Goal: Information Seeking & Learning: Learn about a topic

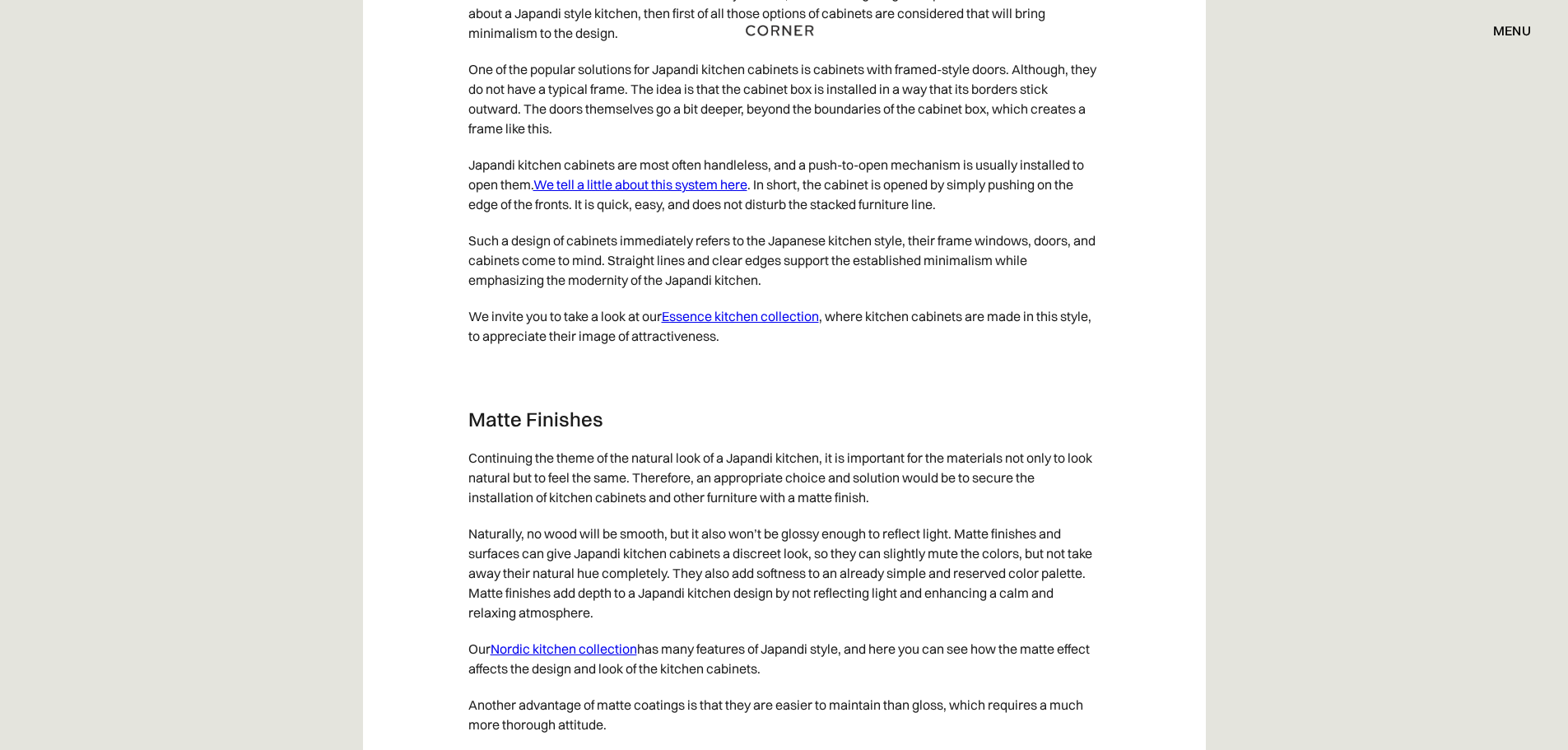
scroll to position [6502, 0]
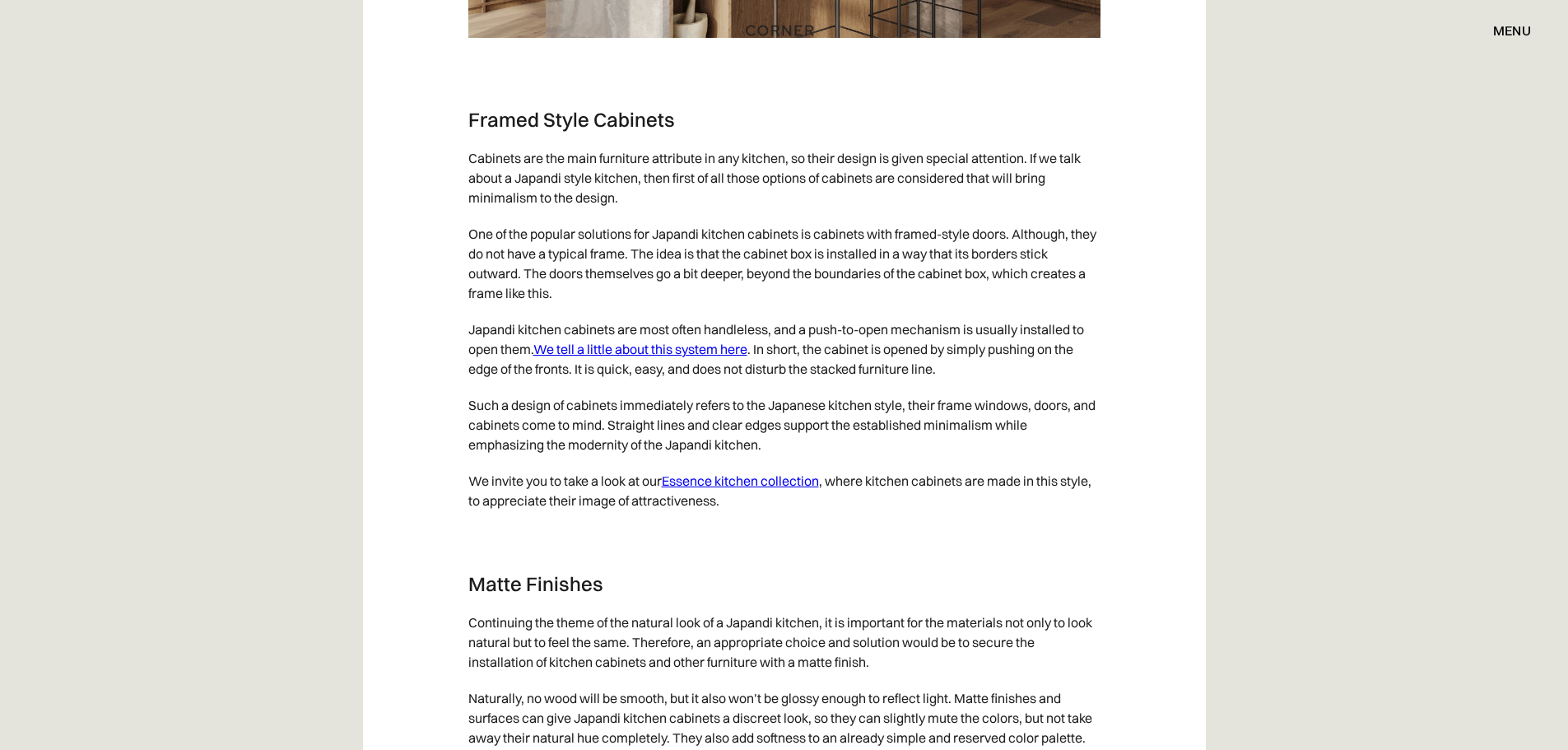
drag, startPoint x: 776, startPoint y: 528, endPoint x: 729, endPoint y: 513, distance: 49.3
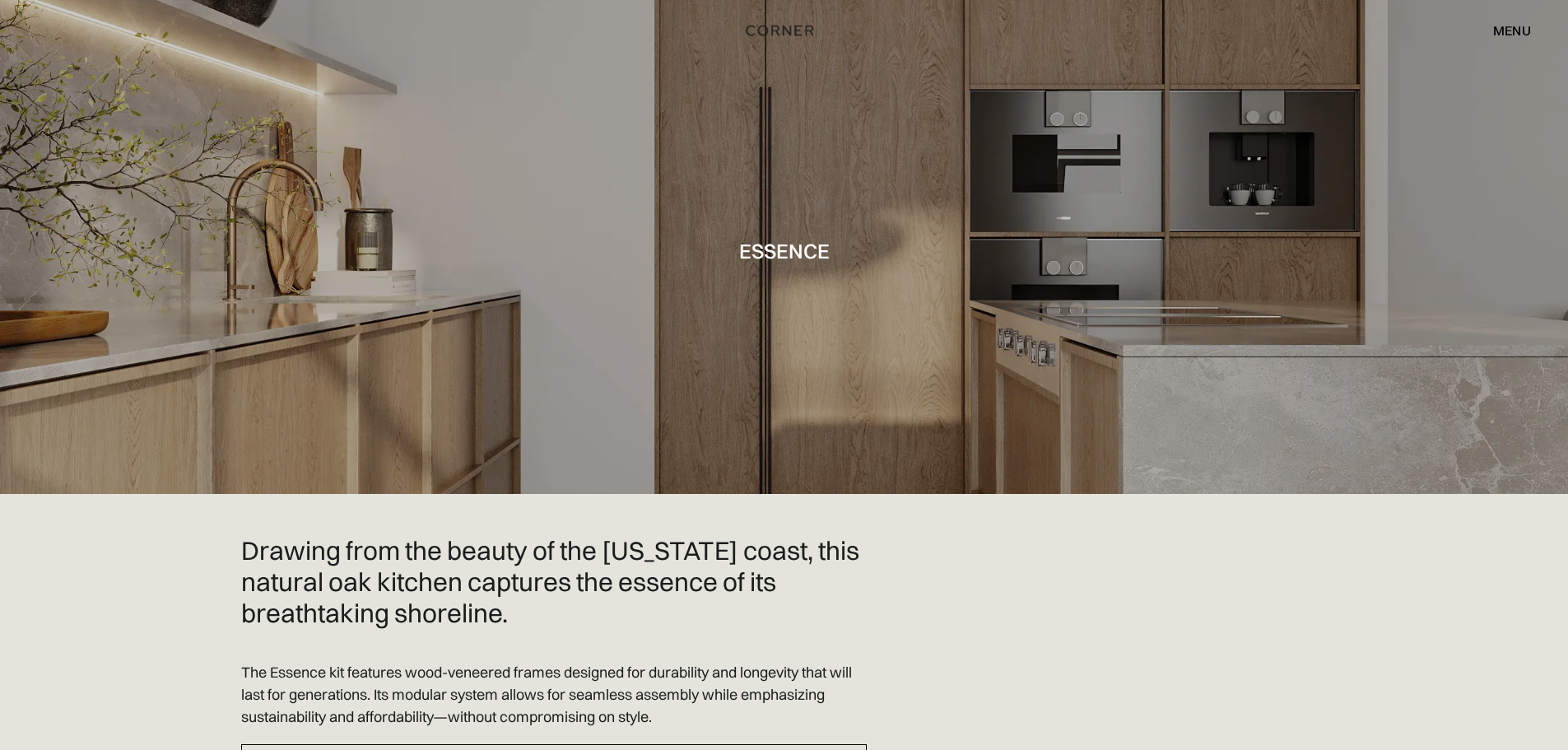
click at [1497, 23] on div "menu" at bounding box center [1512, 30] width 38 height 13
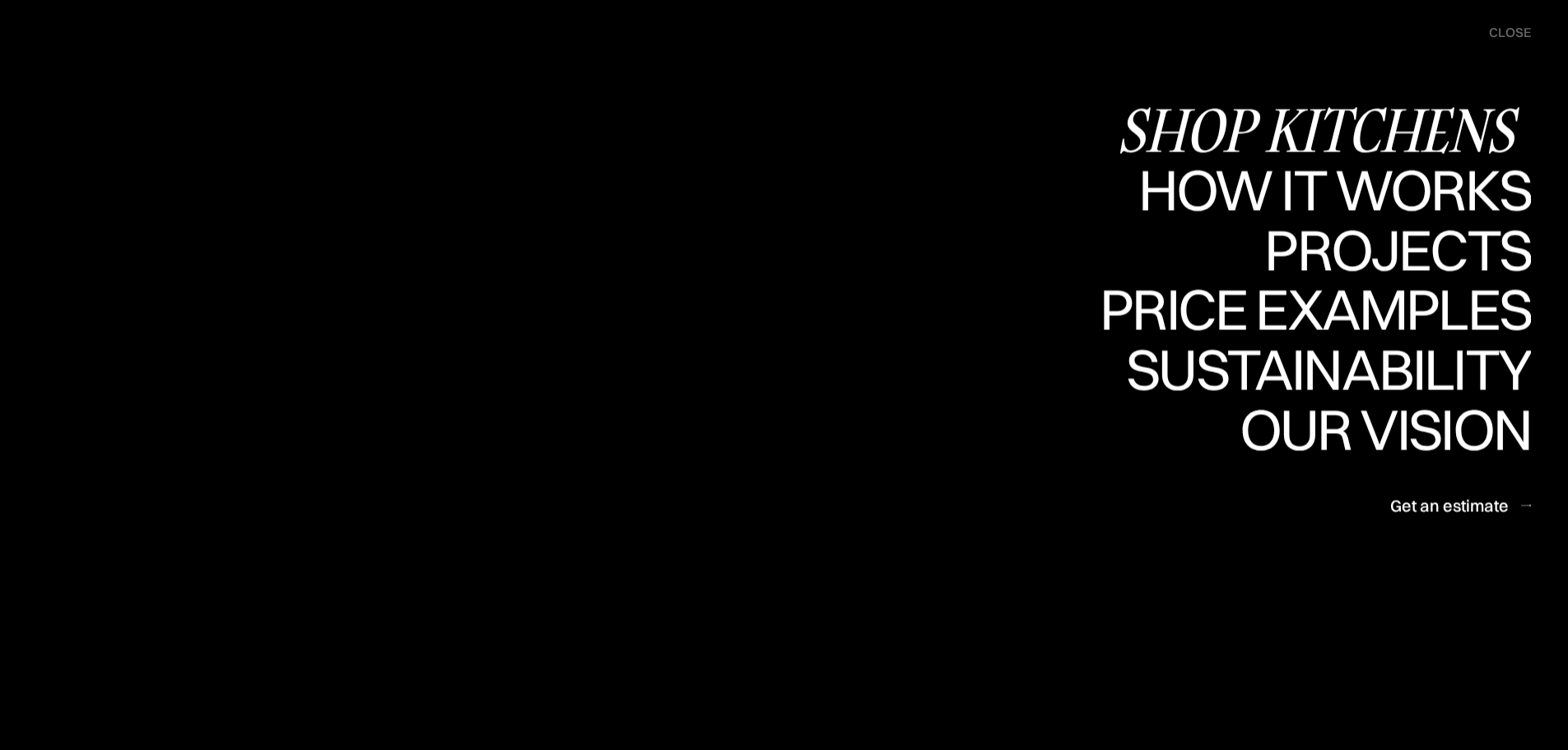
click at [1406, 122] on div "Shop Kitchens" at bounding box center [1324, 129] width 414 height 57
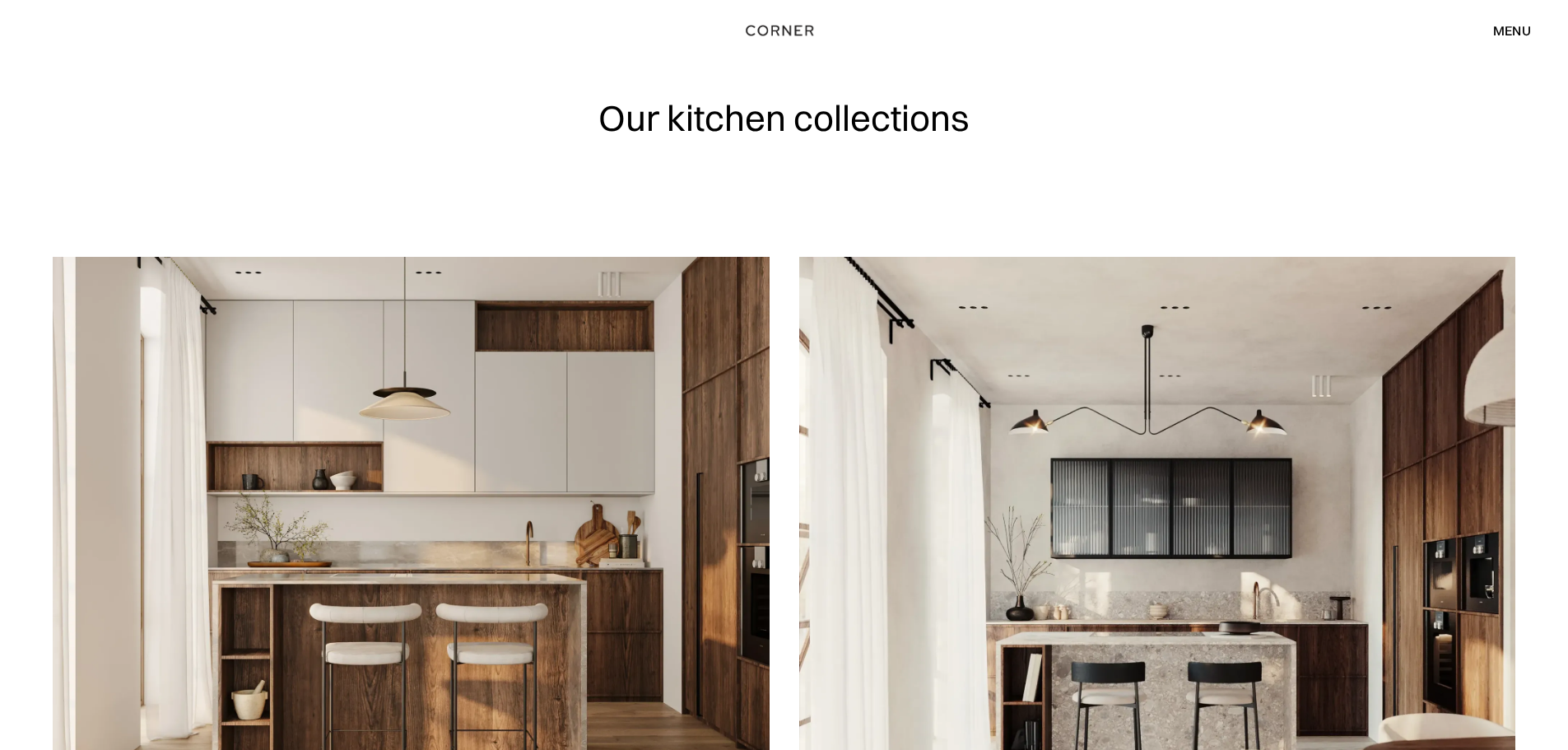
click at [1505, 34] on div "menu" at bounding box center [1512, 30] width 38 height 13
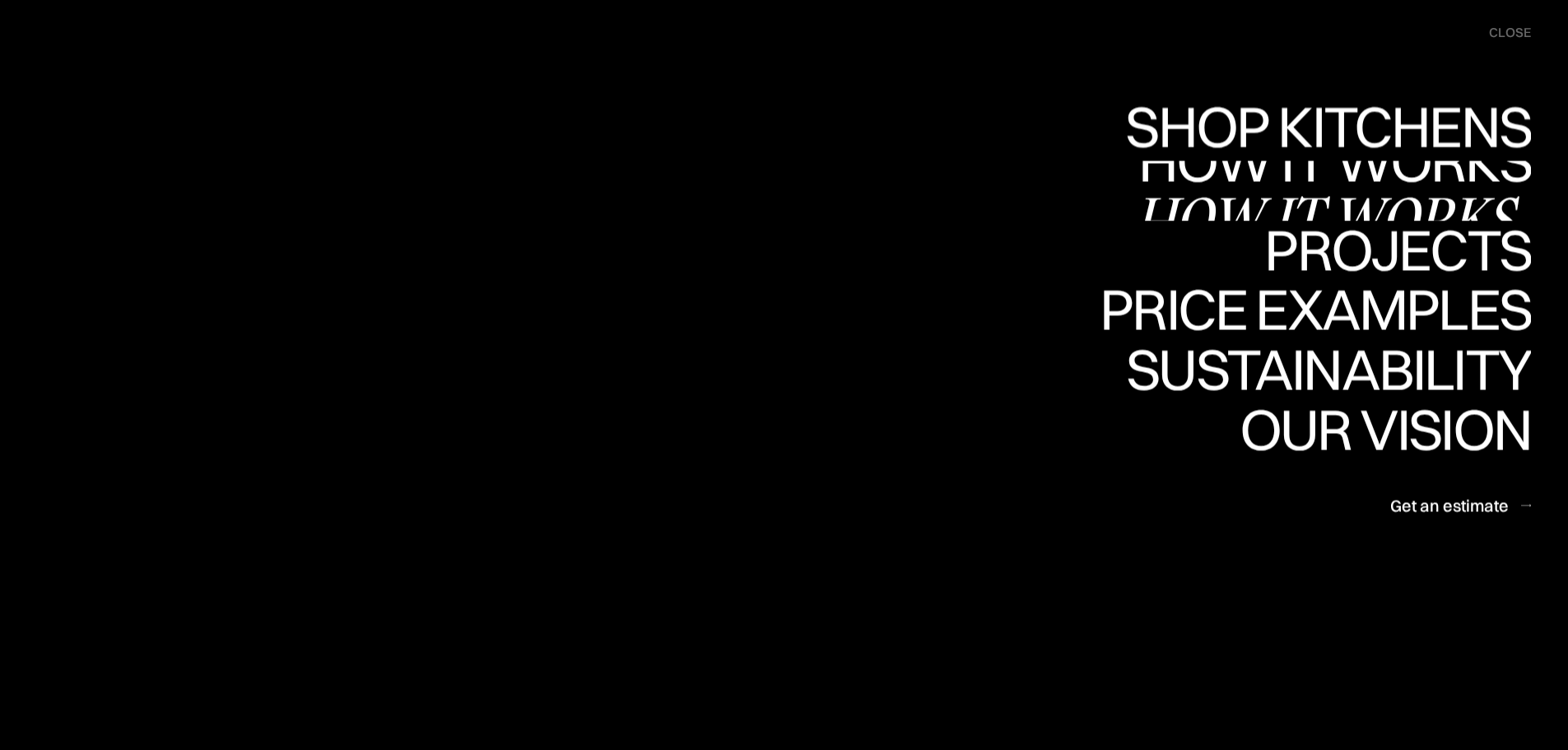
click at [1362, 180] on link "How it works How it works" at bounding box center [1333, 191] width 397 height 60
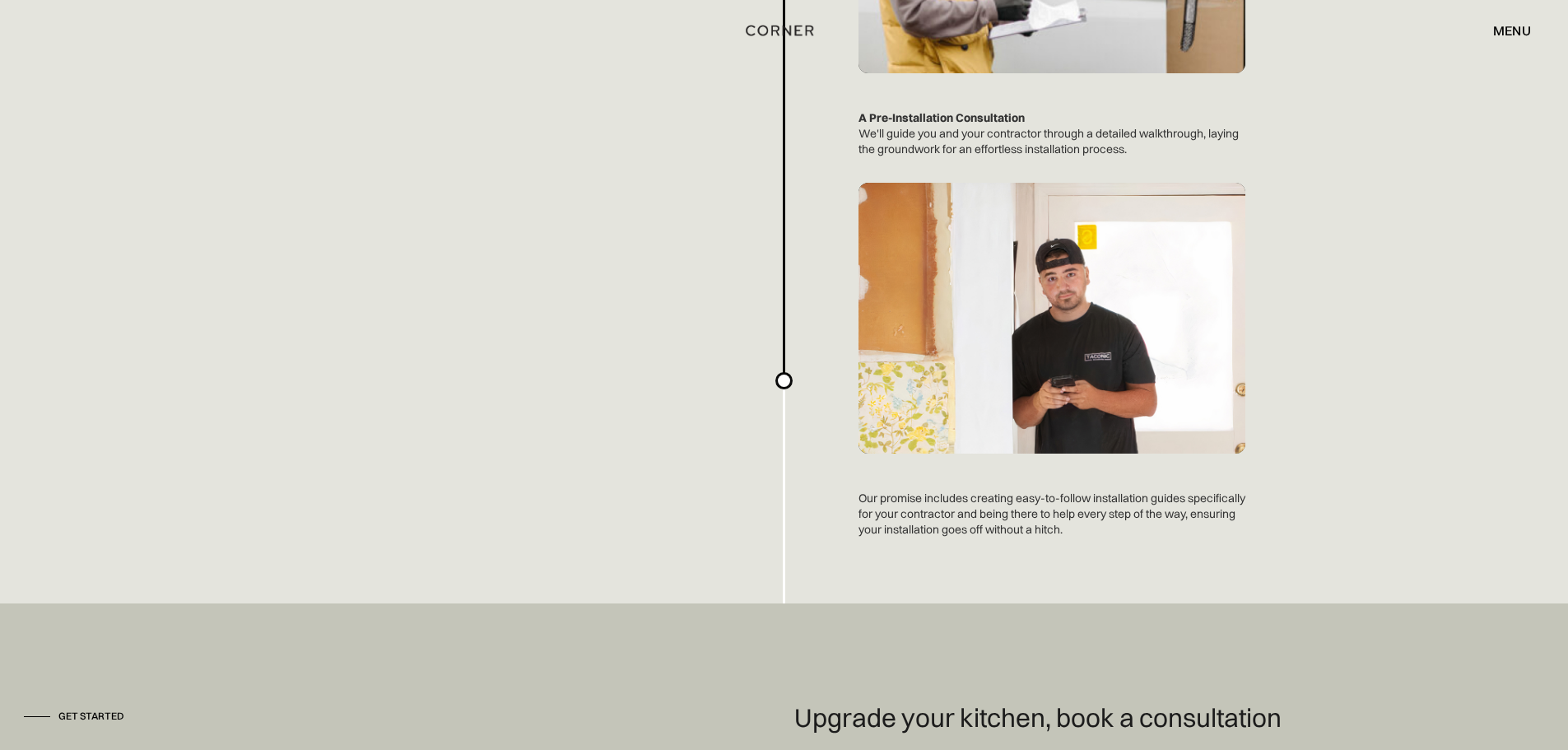
scroll to position [4424, 0]
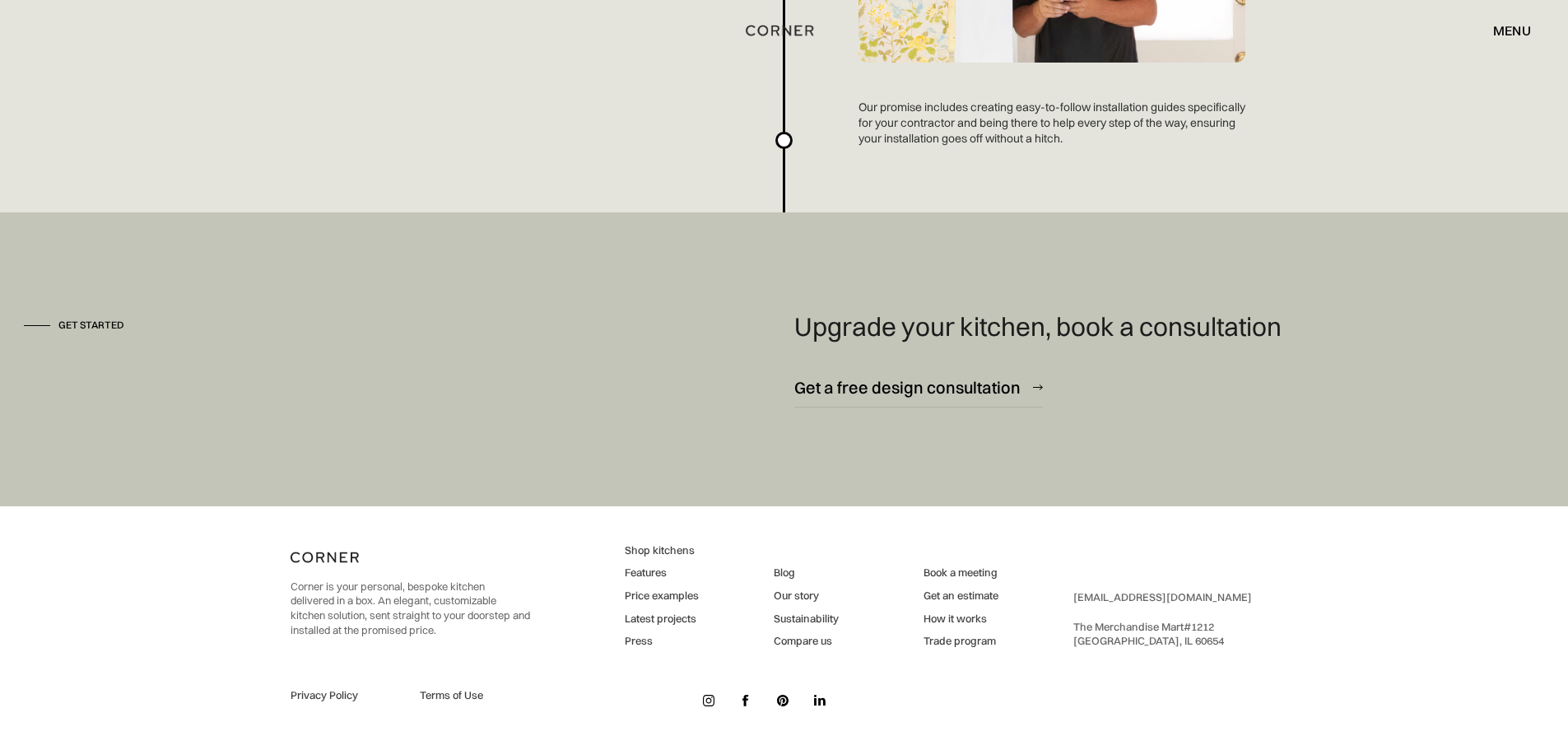
click at [647, 554] on link "Shop kitchens" at bounding box center [662, 551] width 74 height 15
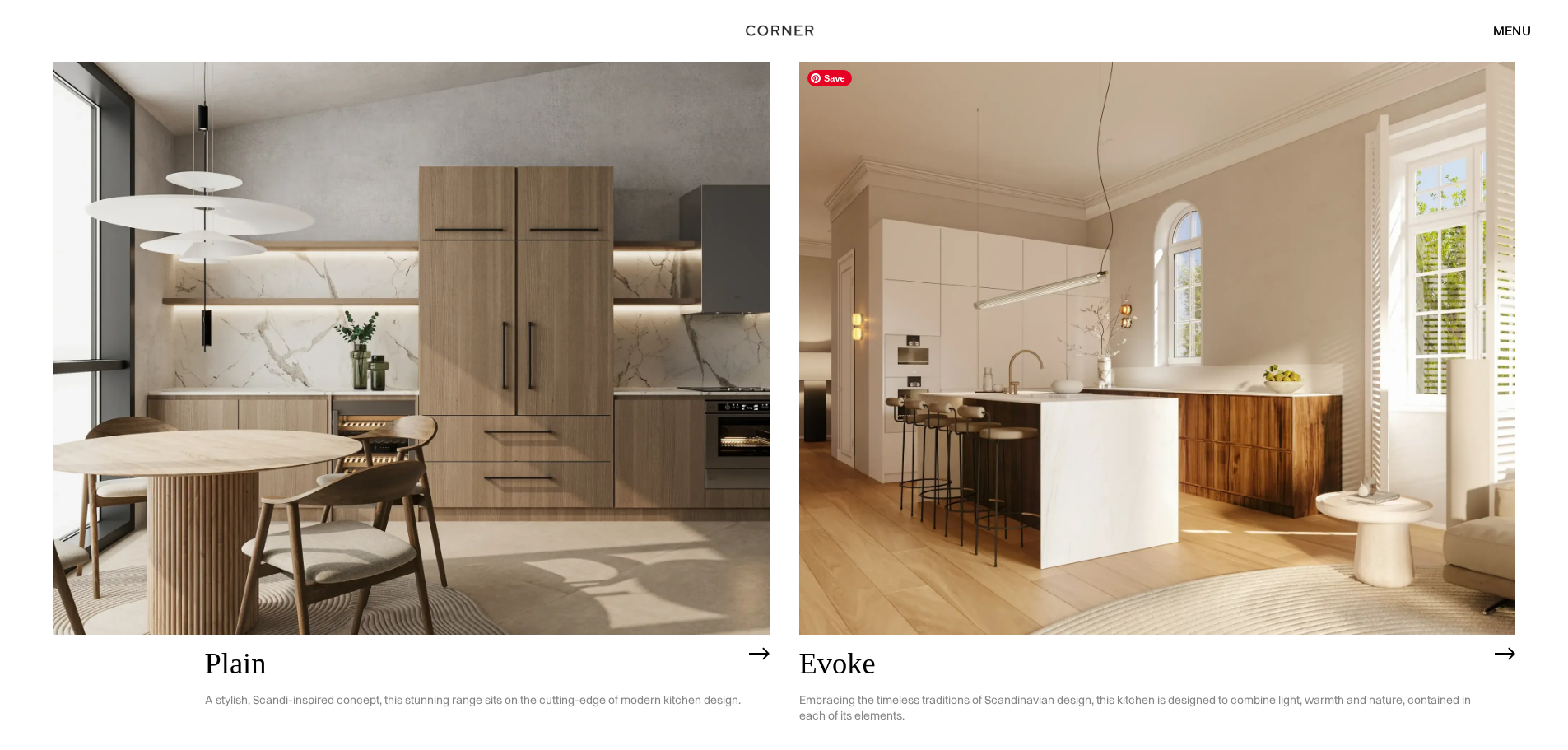
scroll to position [5267, 0]
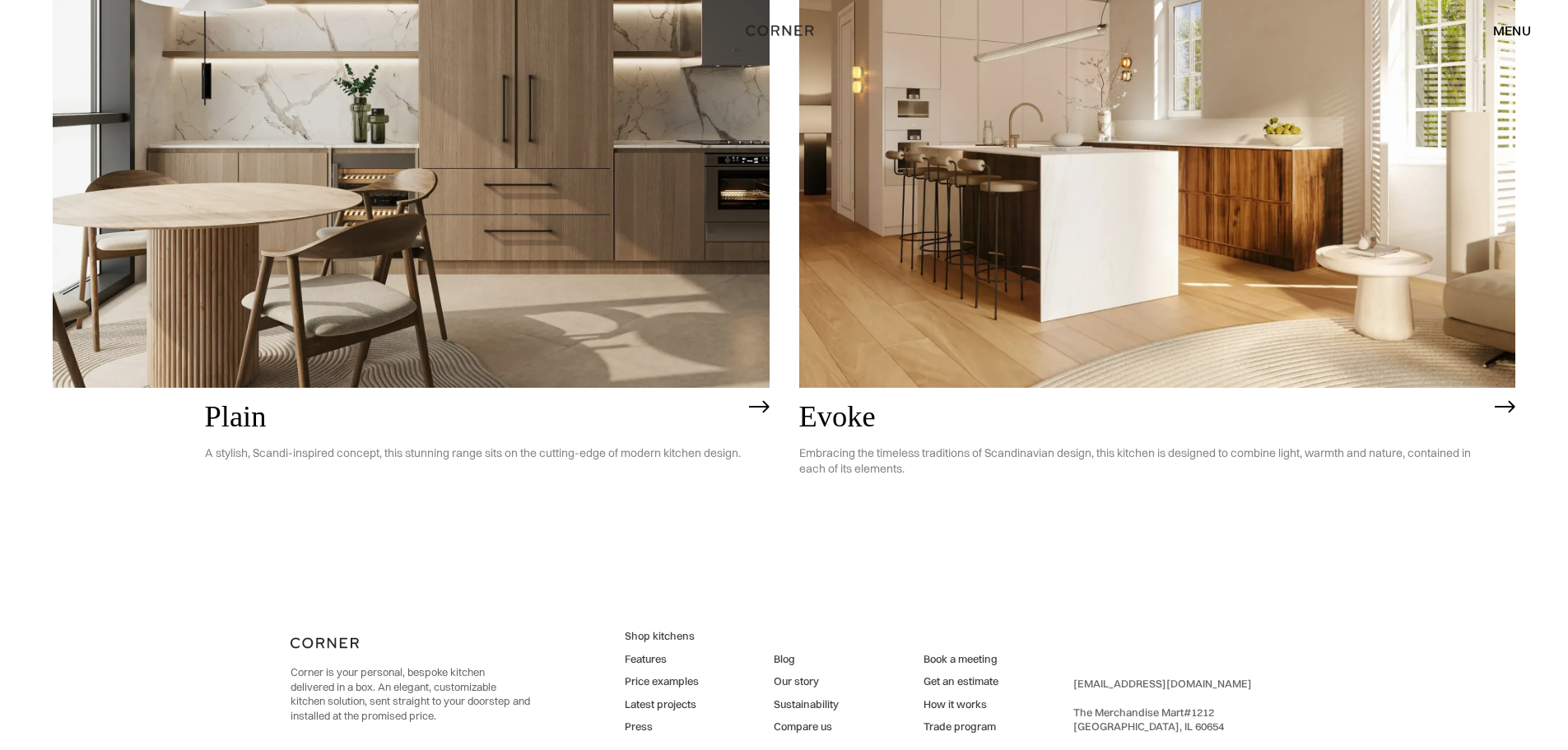
click at [1304, 349] on img at bounding box center [1157, 101] width 717 height 572
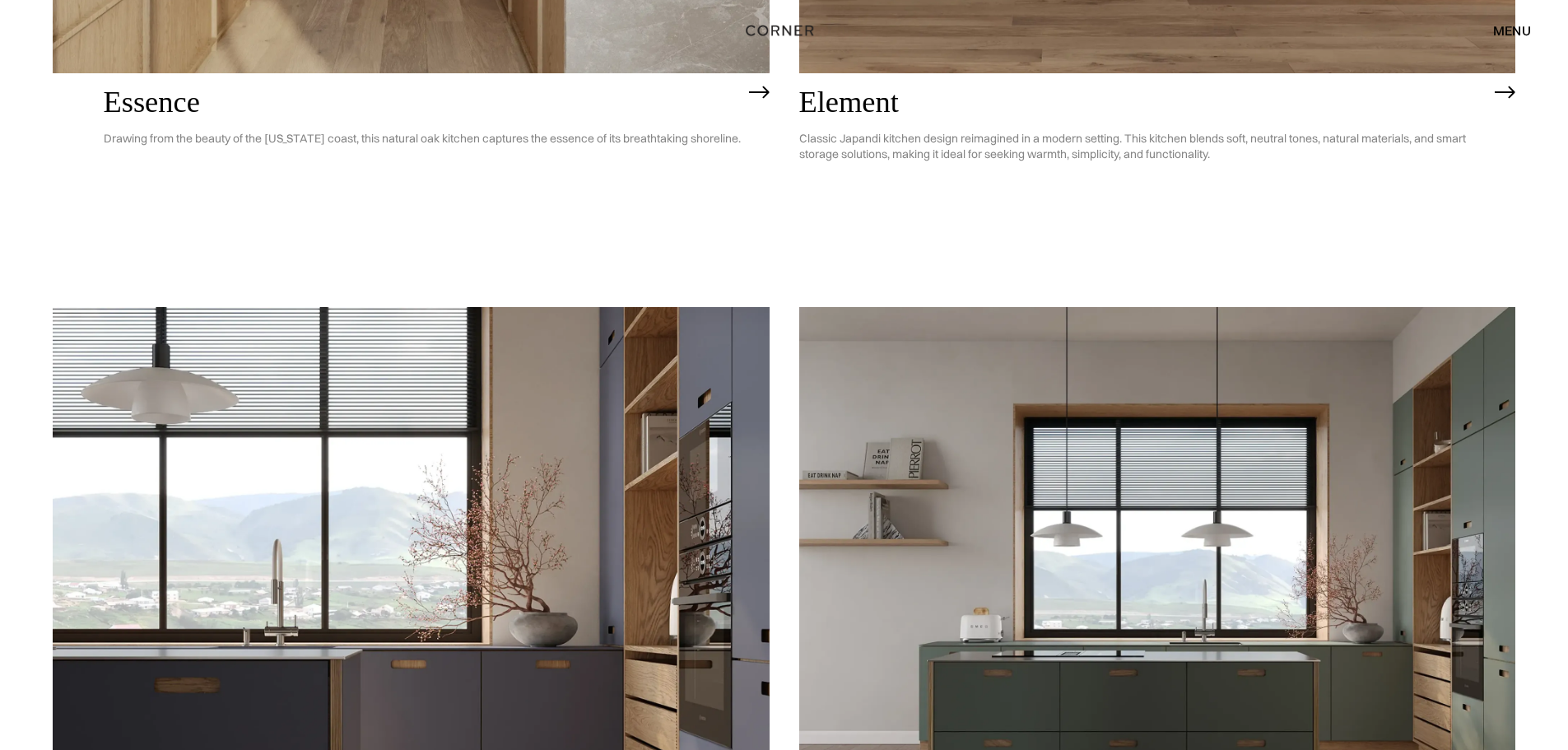
scroll to position [1070, 0]
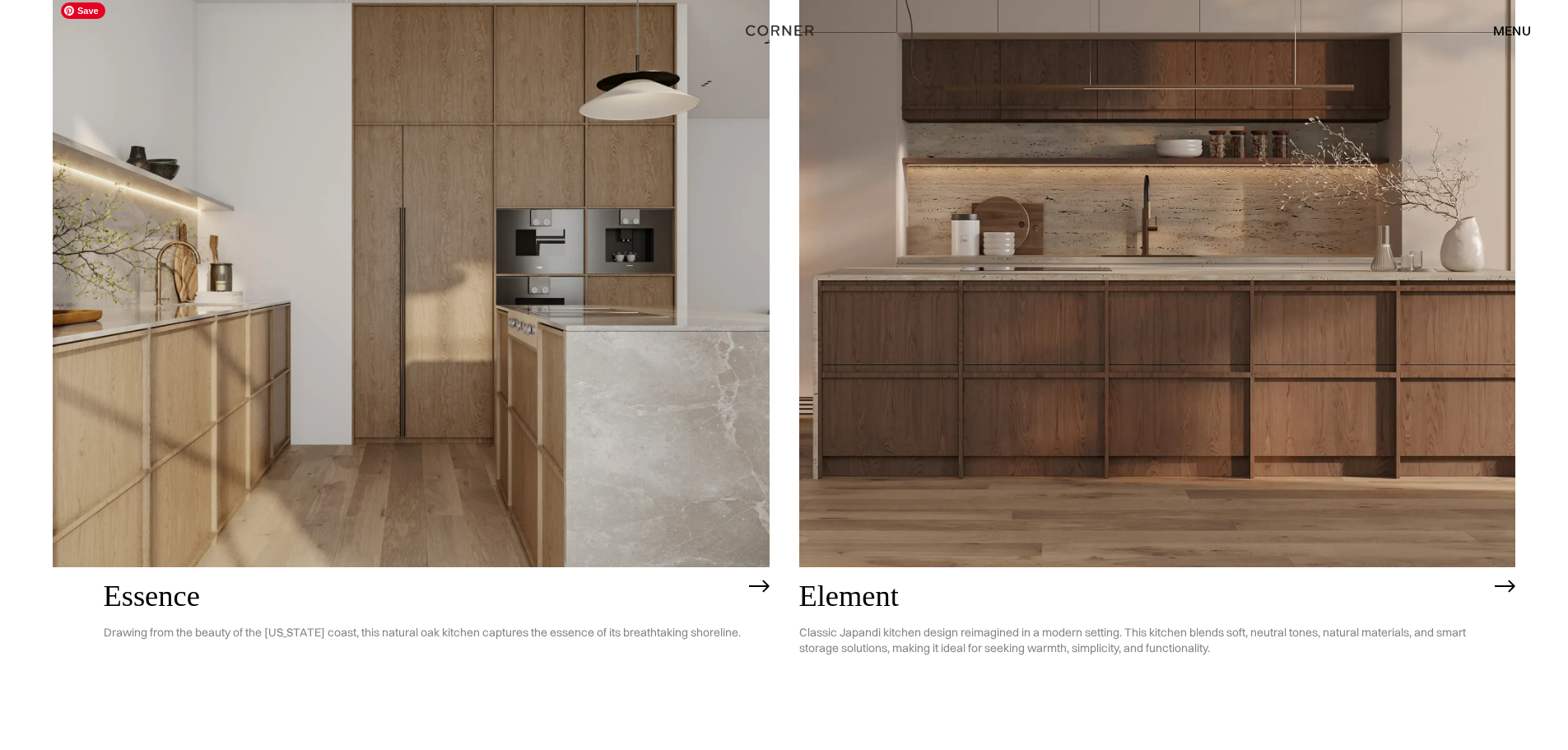
click at [580, 401] on img at bounding box center [411, 280] width 717 height 572
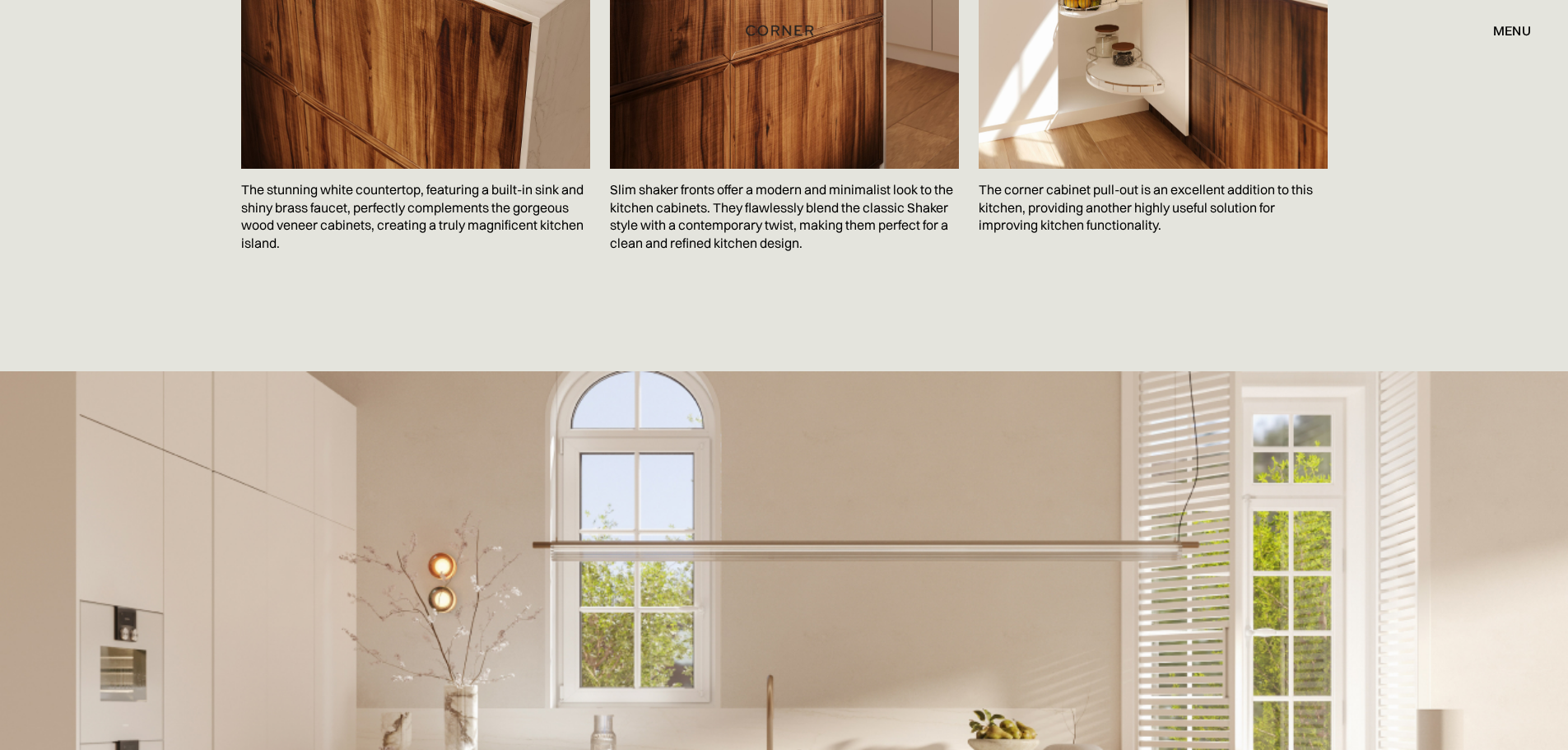
scroll to position [3457, 0]
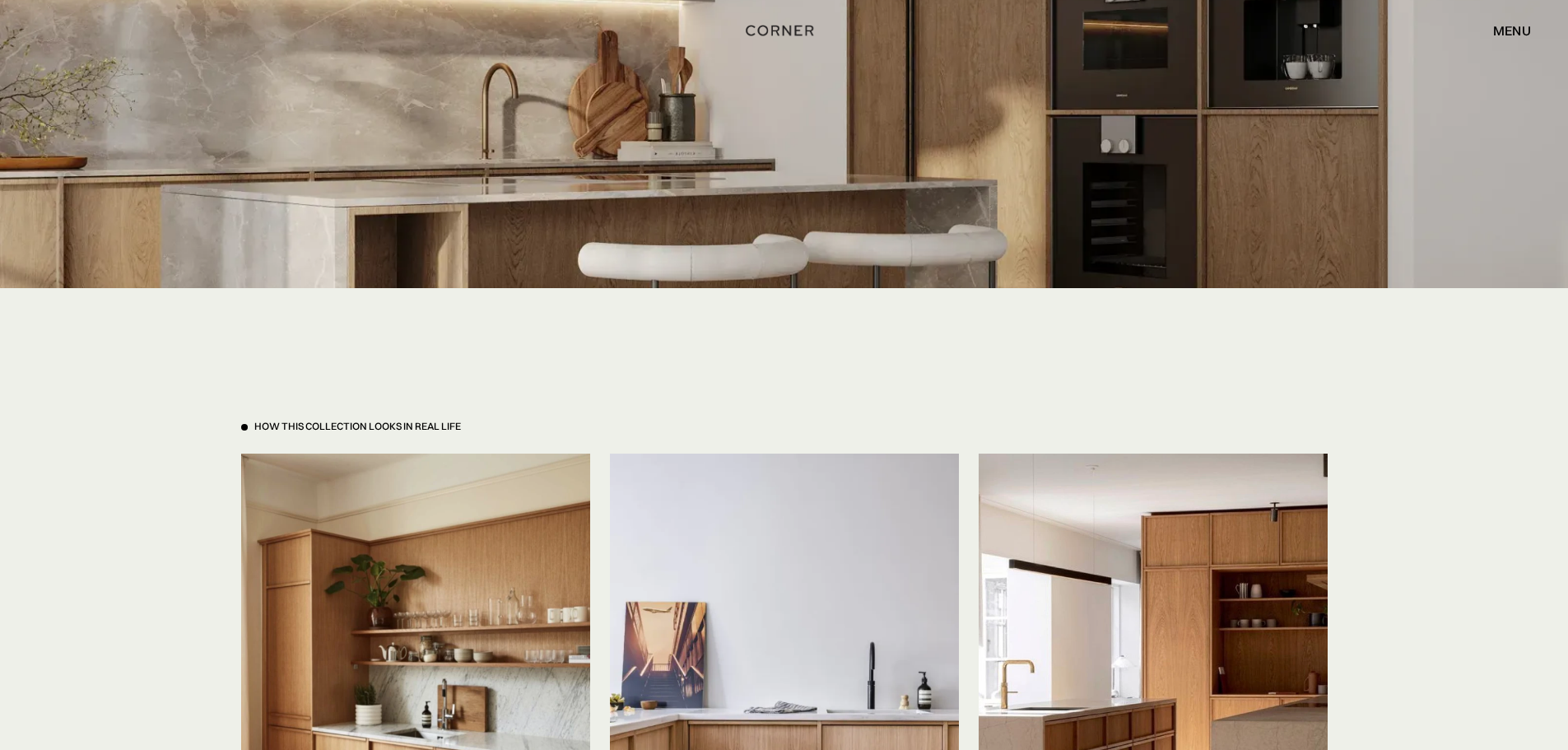
scroll to position [4033, 0]
